Goal: Task Accomplishment & Management: Use online tool/utility

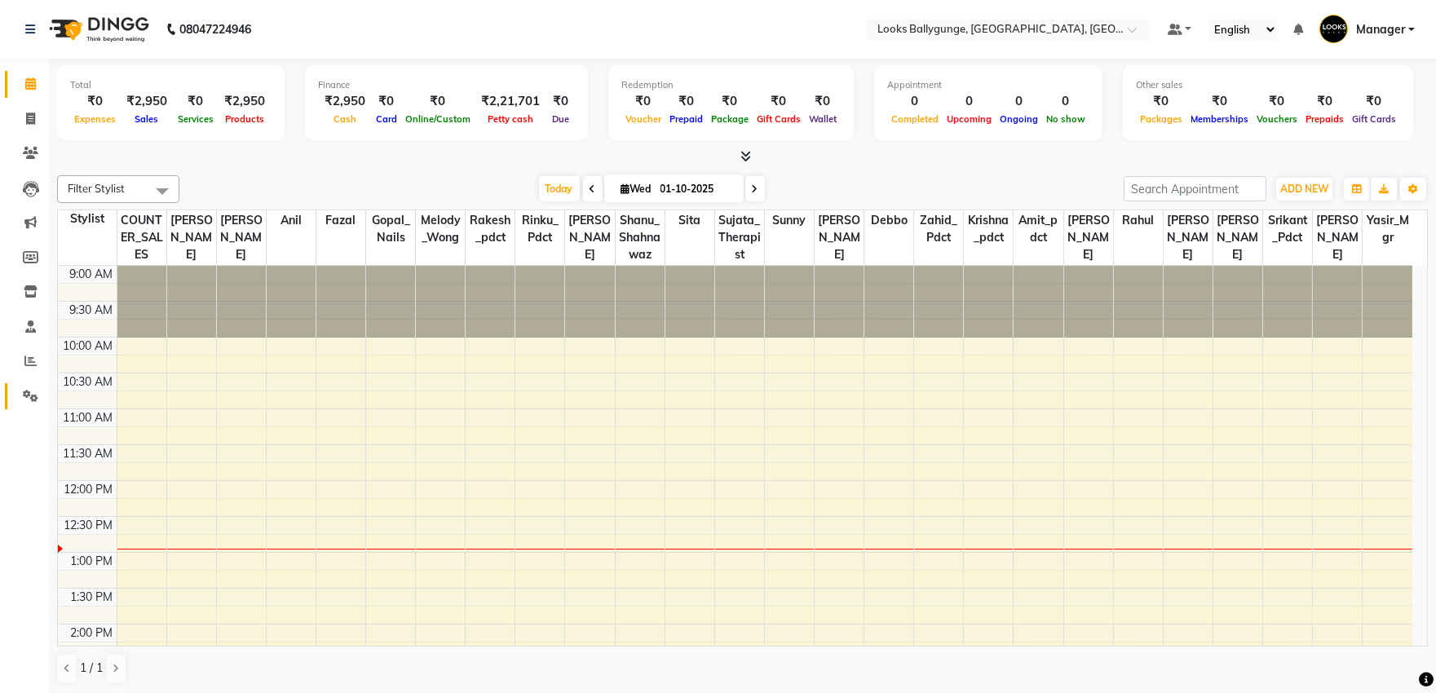
click at [12, 398] on link "Settings" at bounding box center [24, 396] width 39 height 27
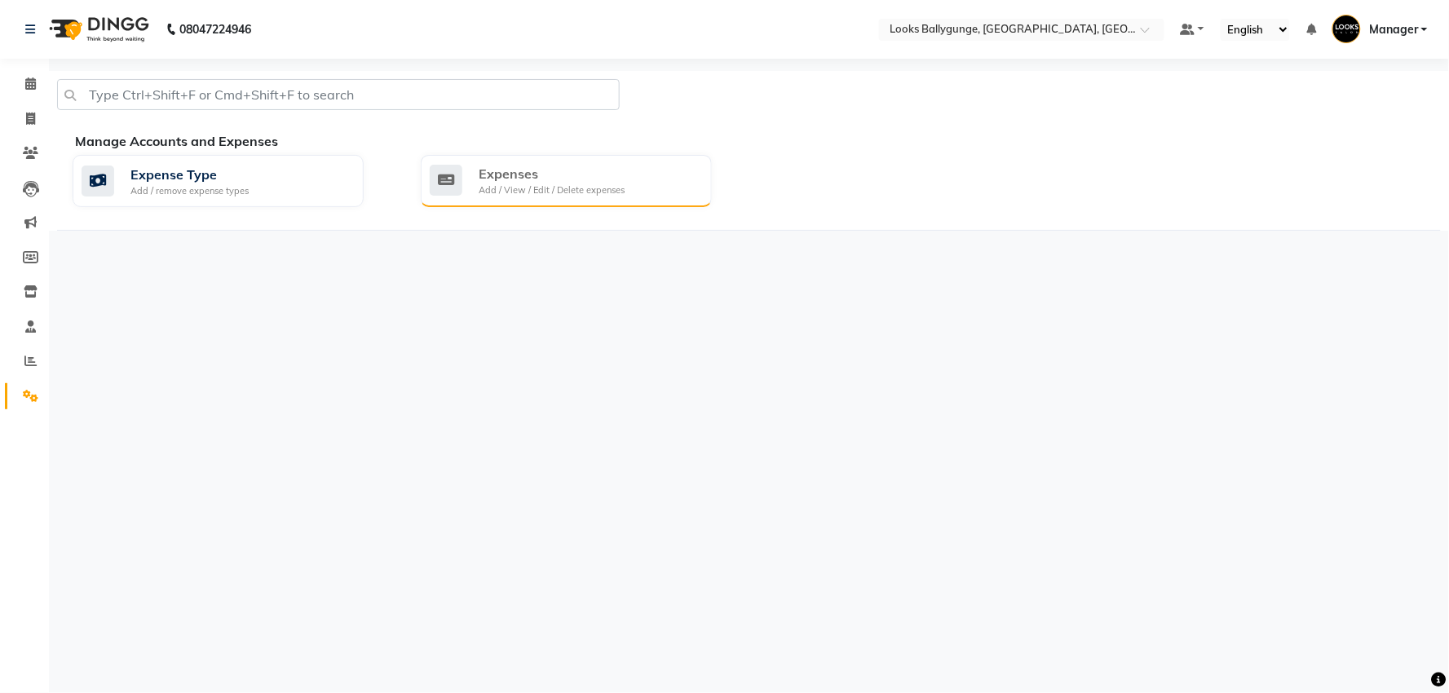
click at [553, 201] on div "Expenses Add / View / Edit / Delete expenses" at bounding box center [566, 181] width 291 height 52
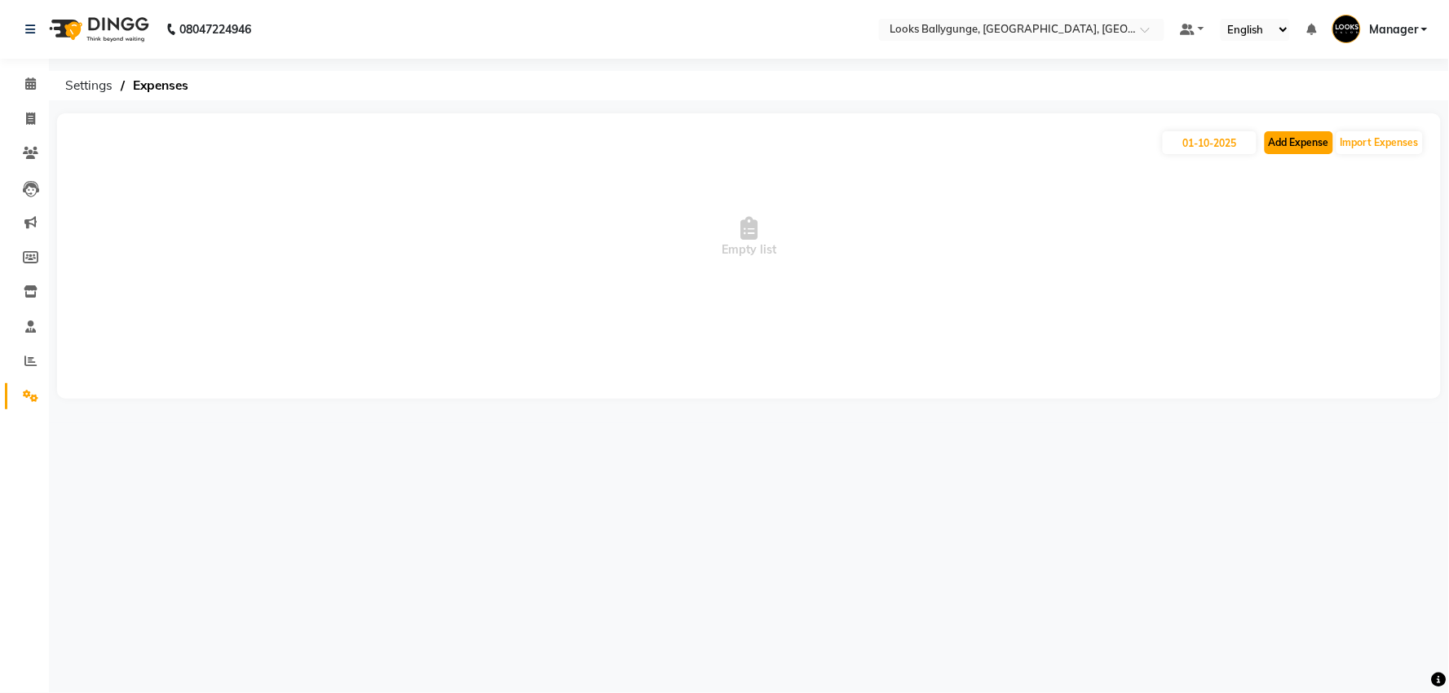
click at [1308, 142] on button "Add Expense" at bounding box center [1299, 142] width 69 height 23
select select "1"
select select "5499"
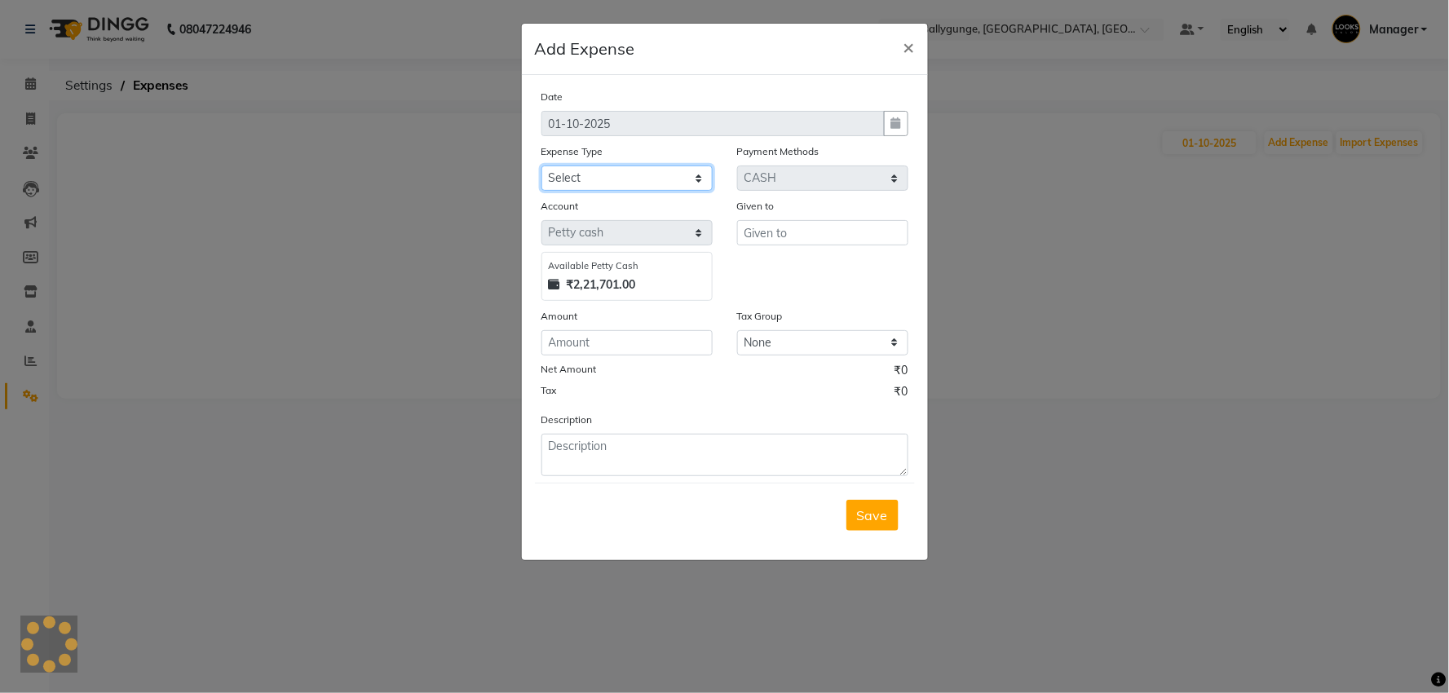
click at [621, 170] on select "Select Accommodation Aesthetics Bank Deposit BLINKIT Cash Handover Client Refun…" at bounding box center [627, 178] width 171 height 25
select select "24890"
click at [542, 166] on select "Select Accommodation Aesthetics Bank Deposit BLINKIT Cash Handover Client Refun…" at bounding box center [627, 178] width 171 height 25
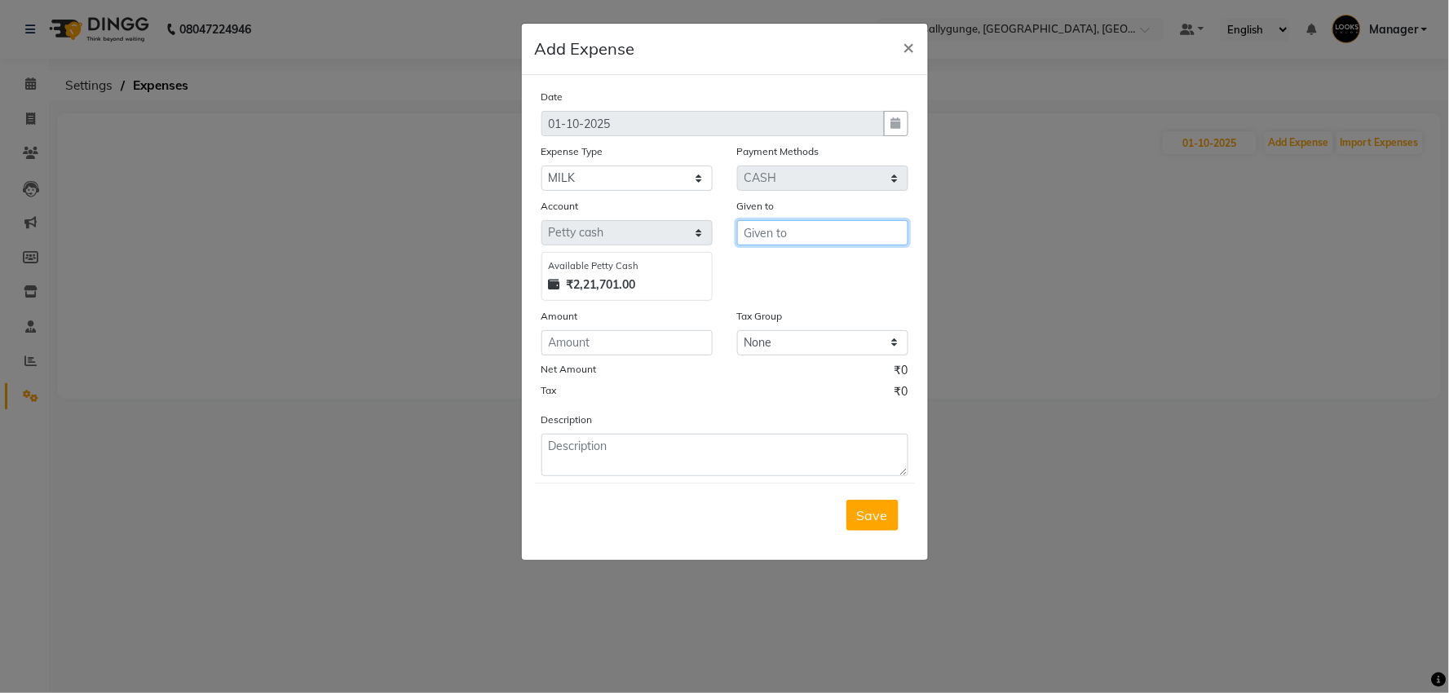
click at [780, 232] on input "text" at bounding box center [822, 232] width 171 height 25
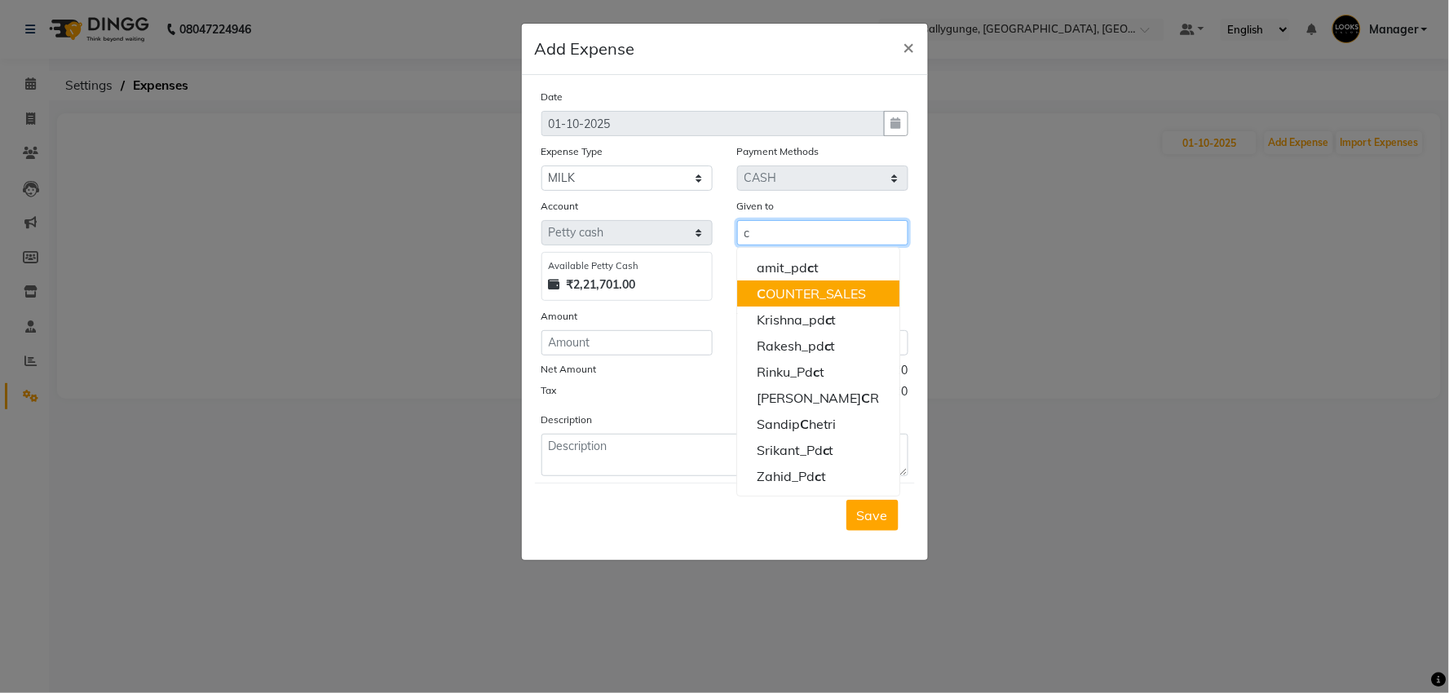
click at [793, 292] on ngb-highlight "C OUNTER_SALES" at bounding box center [812, 293] width 110 height 16
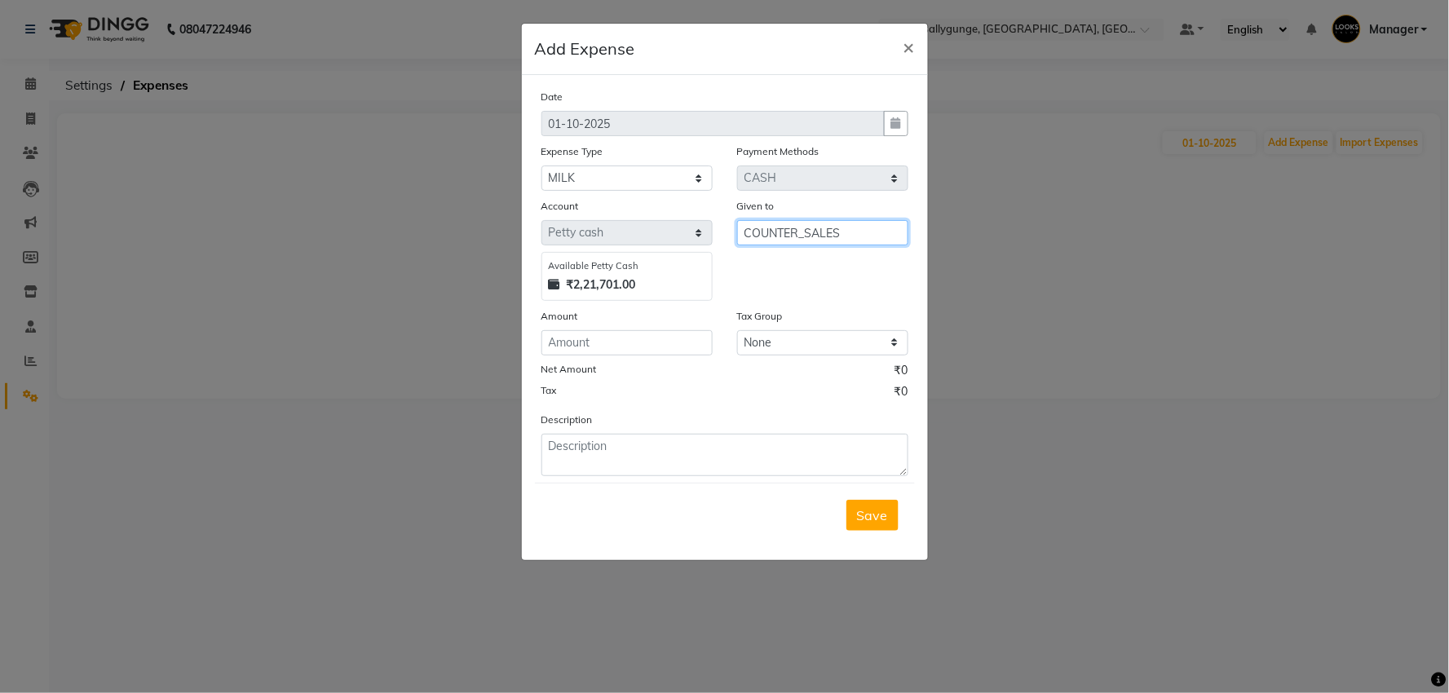
type input "COUNTER_SALES"
click at [593, 330] on input "number" at bounding box center [627, 342] width 171 height 25
type input "158"
click at [873, 512] on span "Save" at bounding box center [872, 515] width 31 height 16
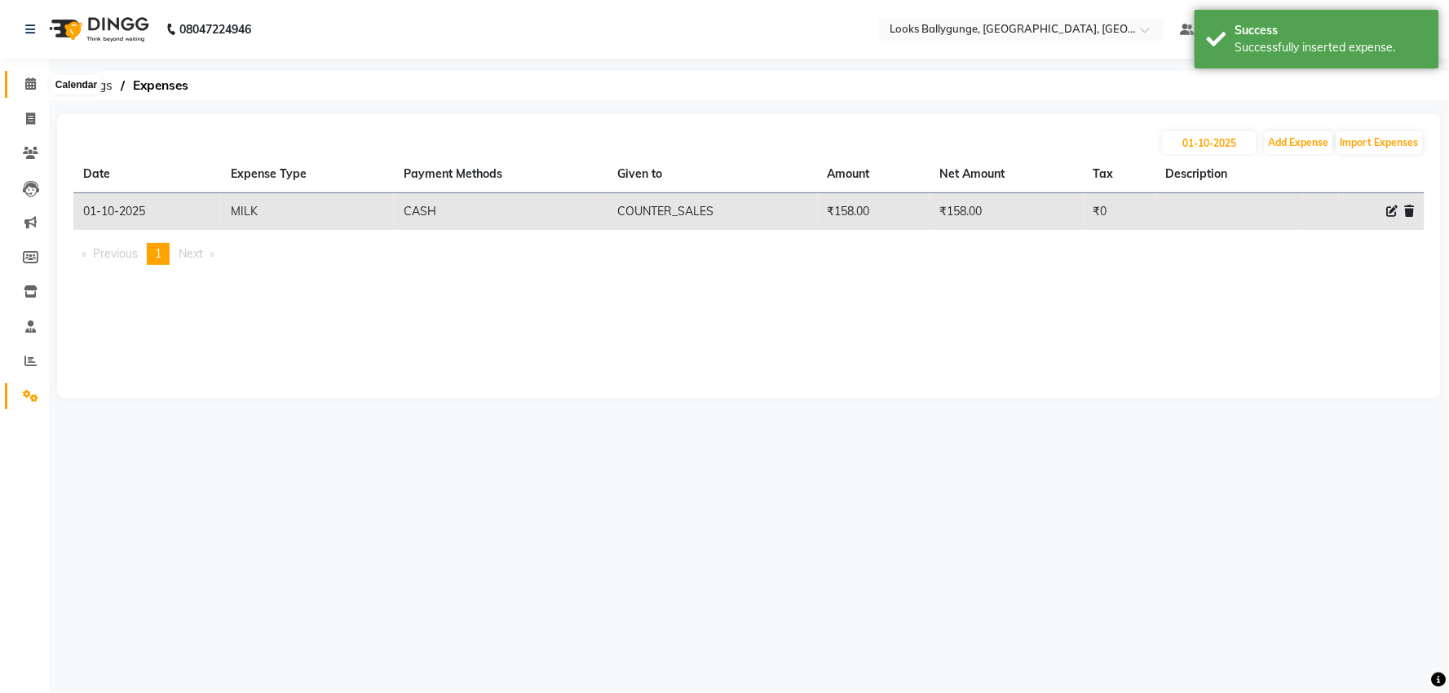
click at [35, 85] on span at bounding box center [30, 84] width 29 height 19
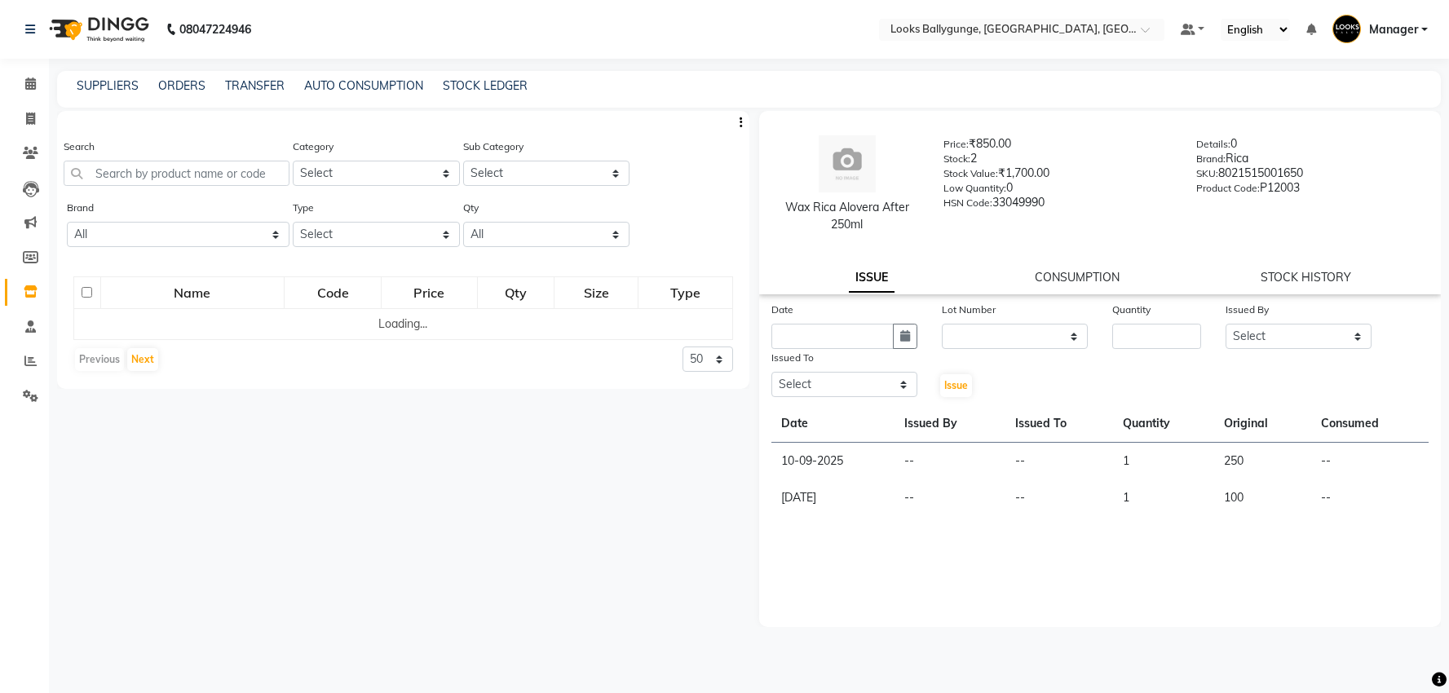
select select
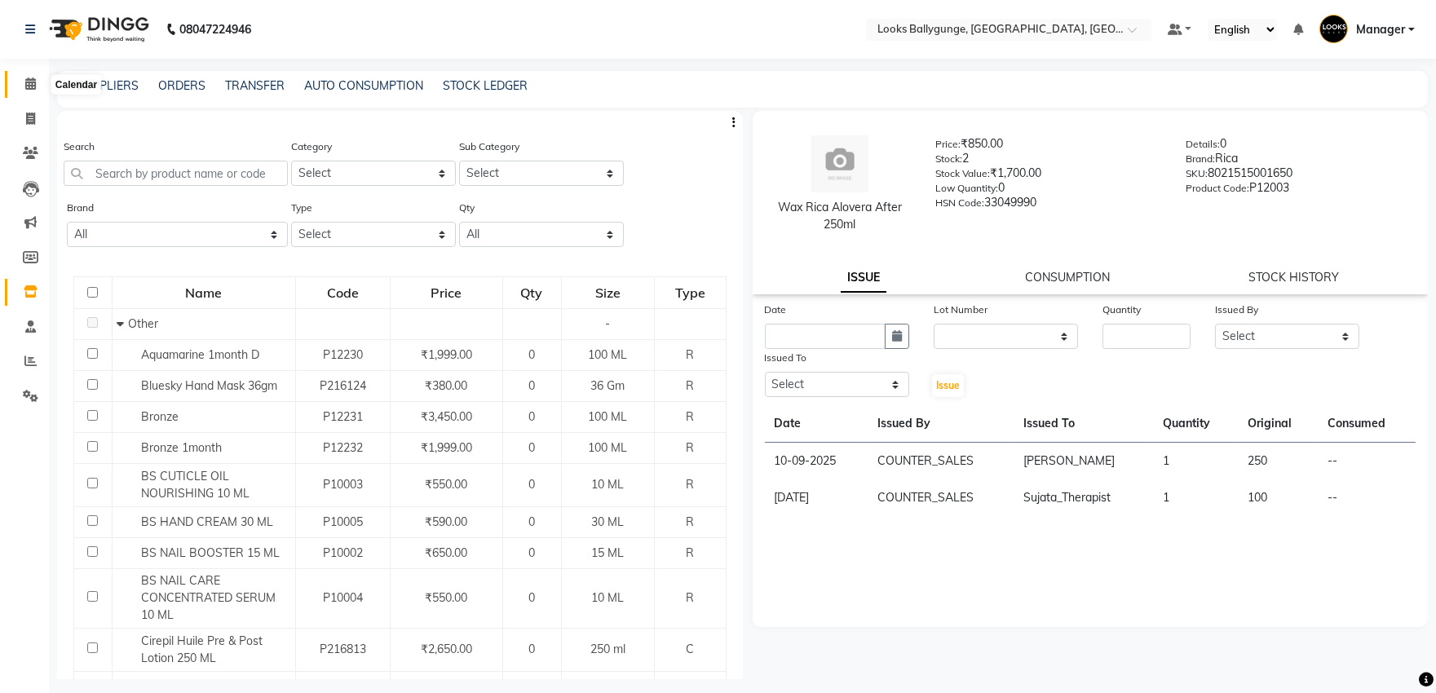
click at [23, 92] on span at bounding box center [30, 84] width 29 height 19
